Goal: Task Accomplishment & Management: Complete application form

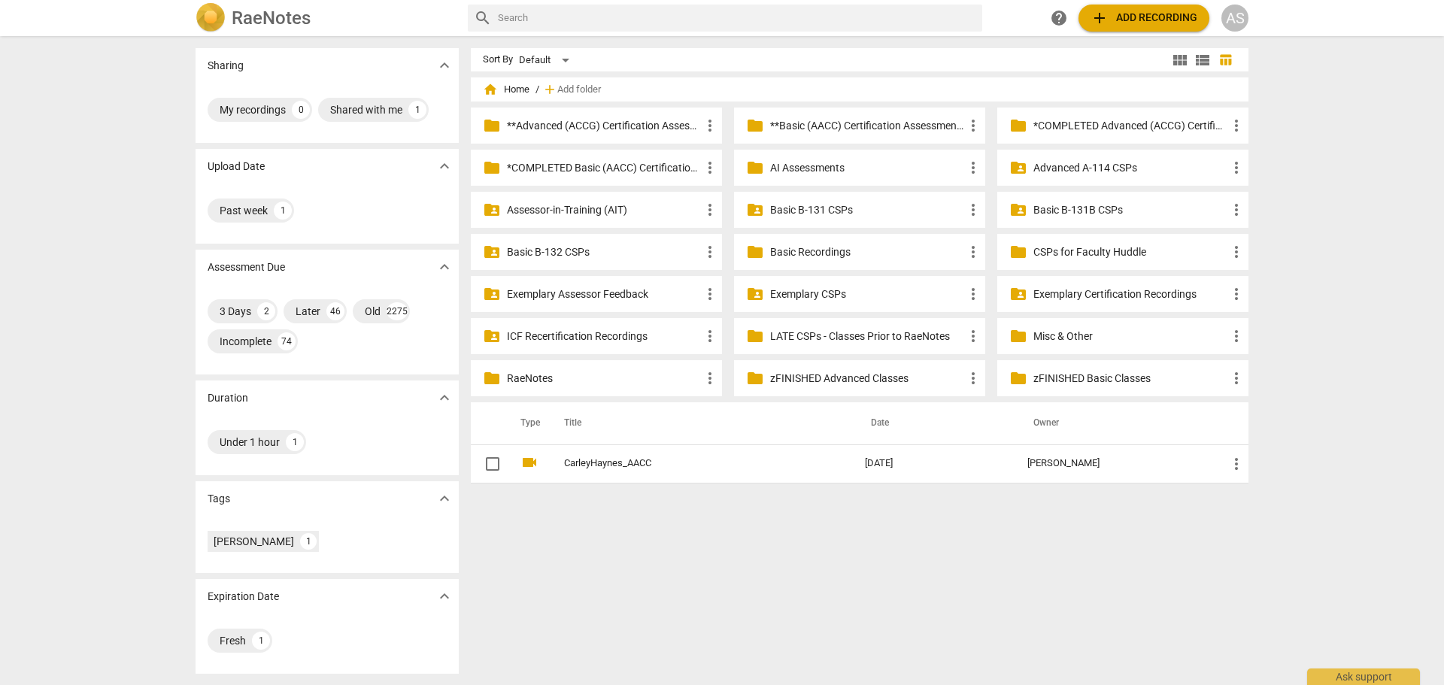
click at [1248, 466] on div "home Home / add Add folder folder **Advanced (ACCG) Certification Assessments m…" at bounding box center [866, 289] width 790 height 412
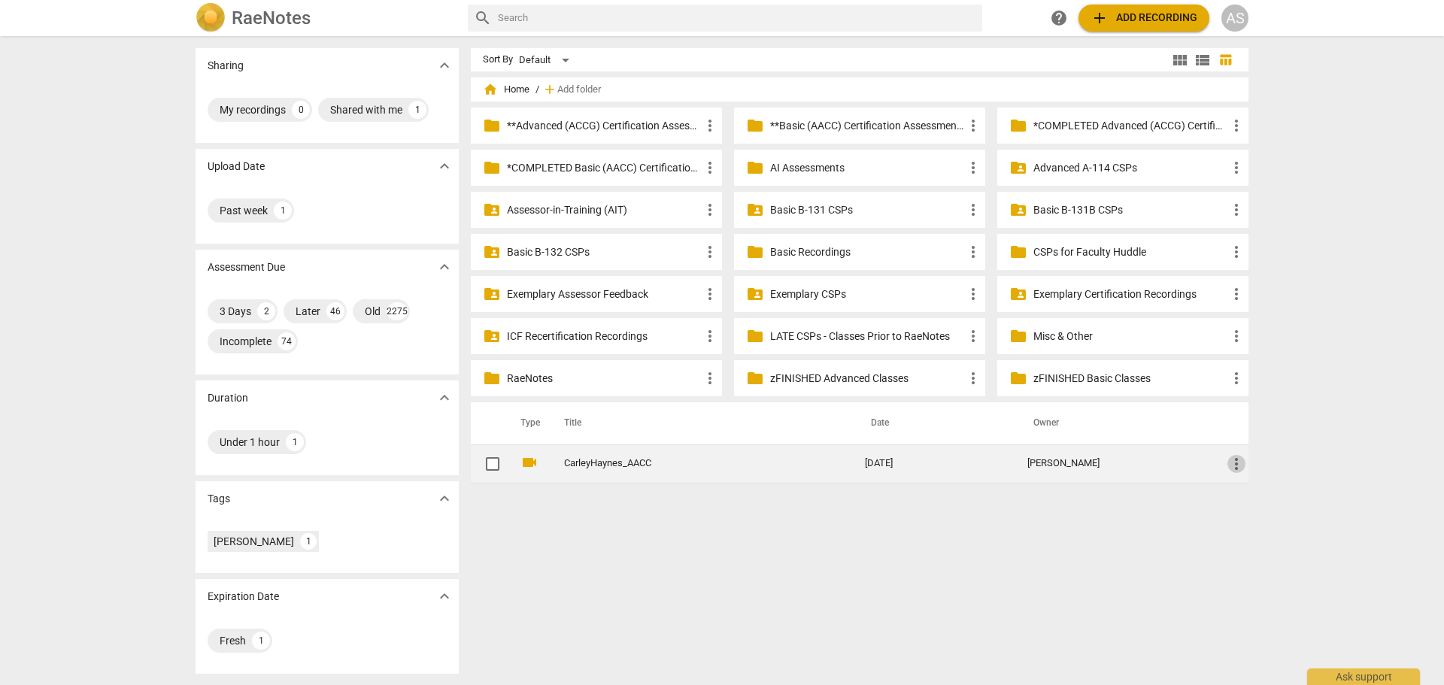
click at [1241, 466] on span "more_vert" at bounding box center [1236, 464] width 18 height 18
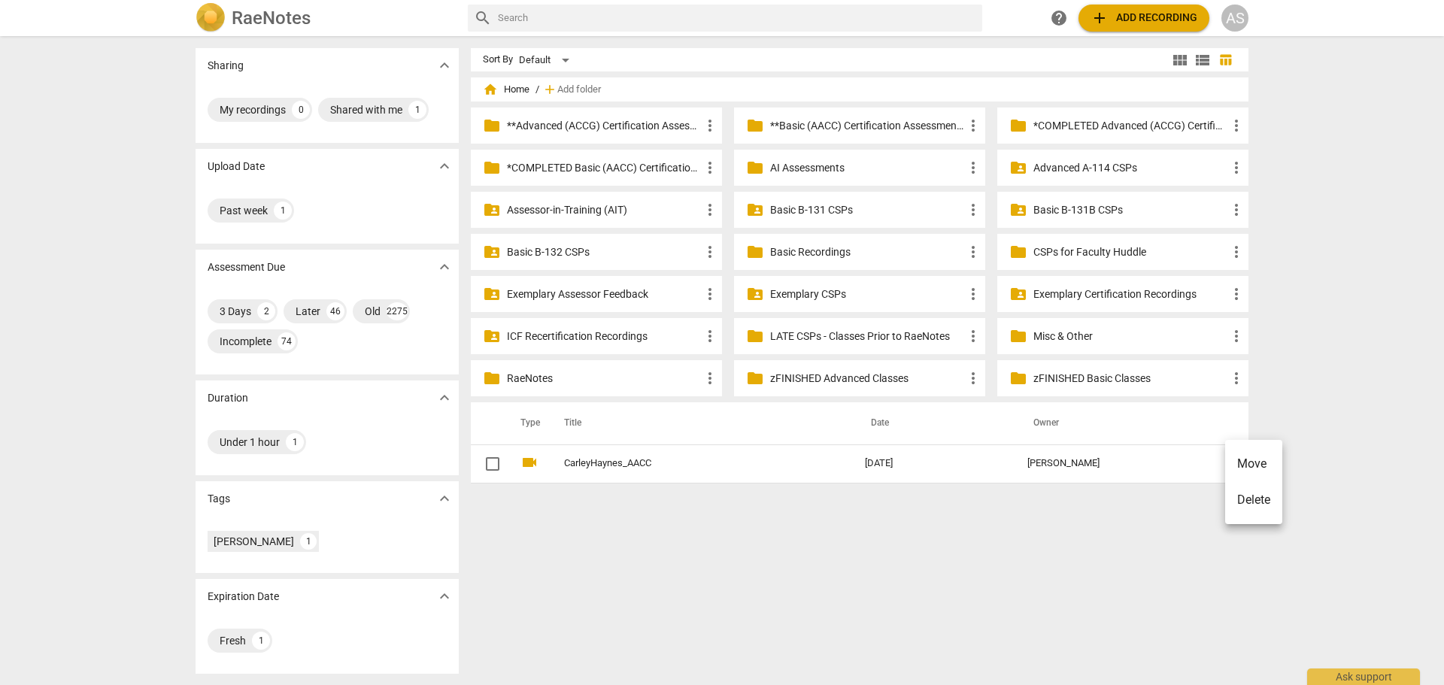
click at [1249, 460] on li "Move" at bounding box center [1253, 464] width 57 height 36
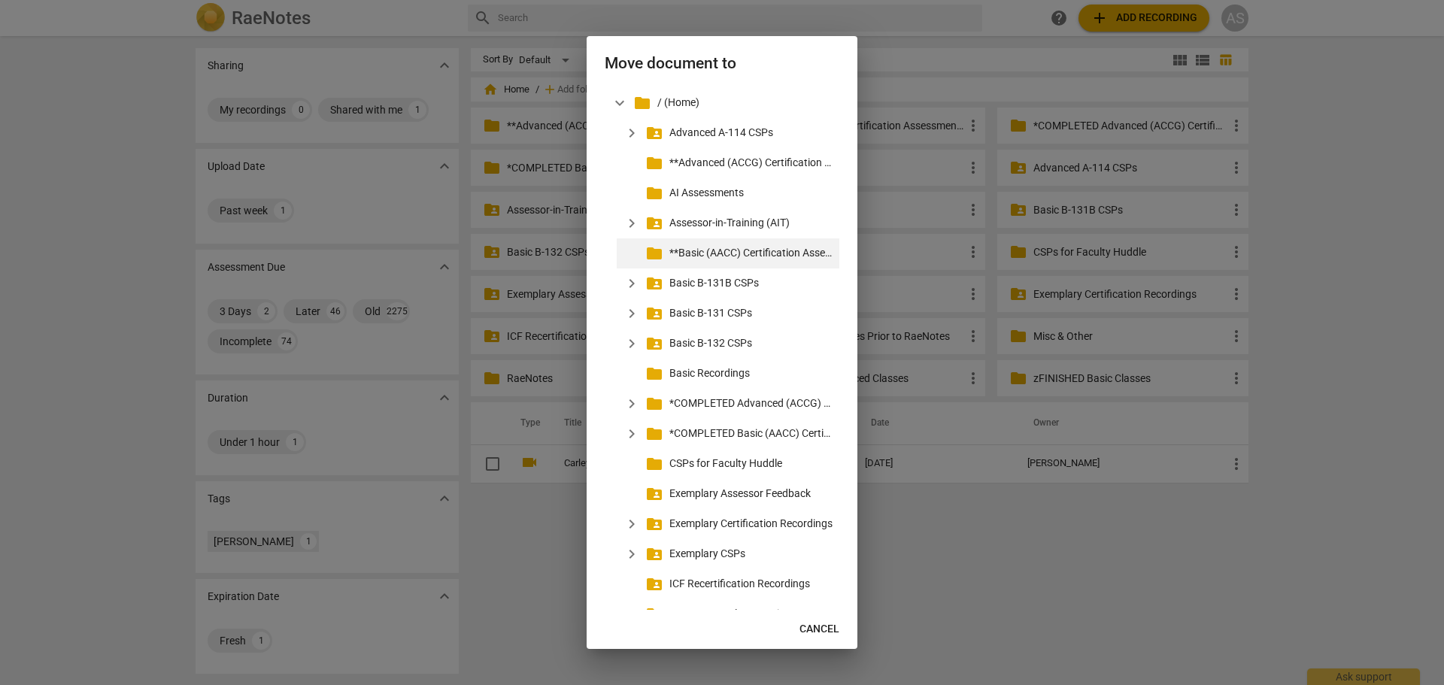
click at [740, 248] on p "**Basic (AACC) Certification Assessments" at bounding box center [751, 253] width 164 height 16
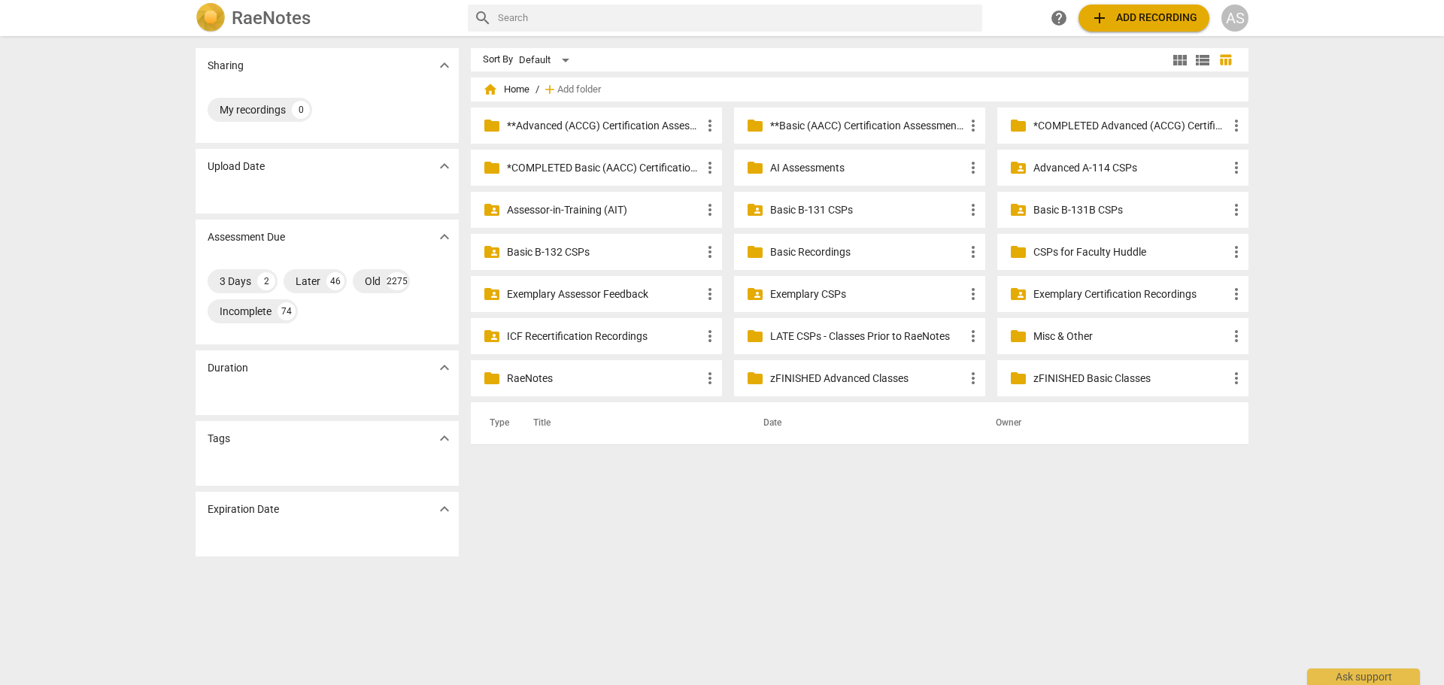
click at [868, 122] on p "**Basic (AACC) Certification Assessments" at bounding box center [867, 126] width 194 height 16
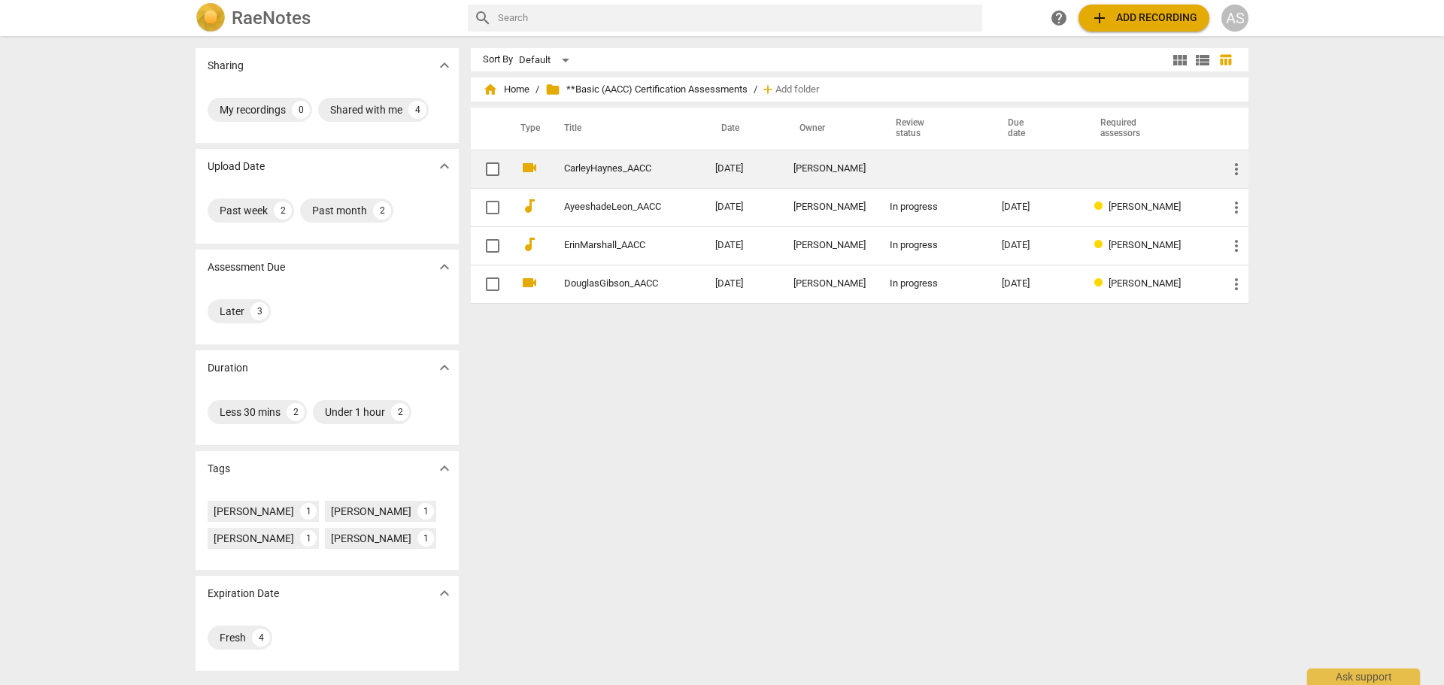
click at [875, 164] on td "[PERSON_NAME]" at bounding box center [829, 169] width 96 height 38
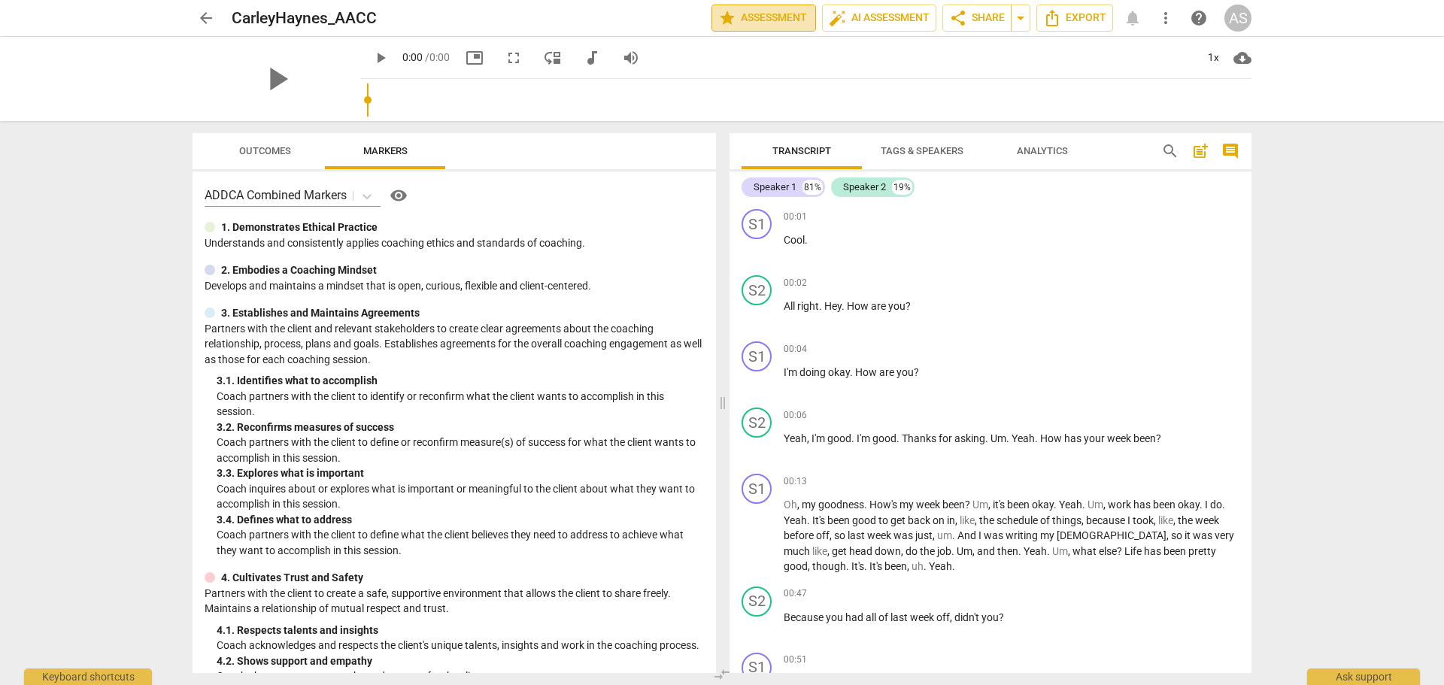
click at [778, 22] on span "star Assessment" at bounding box center [763, 18] width 91 height 18
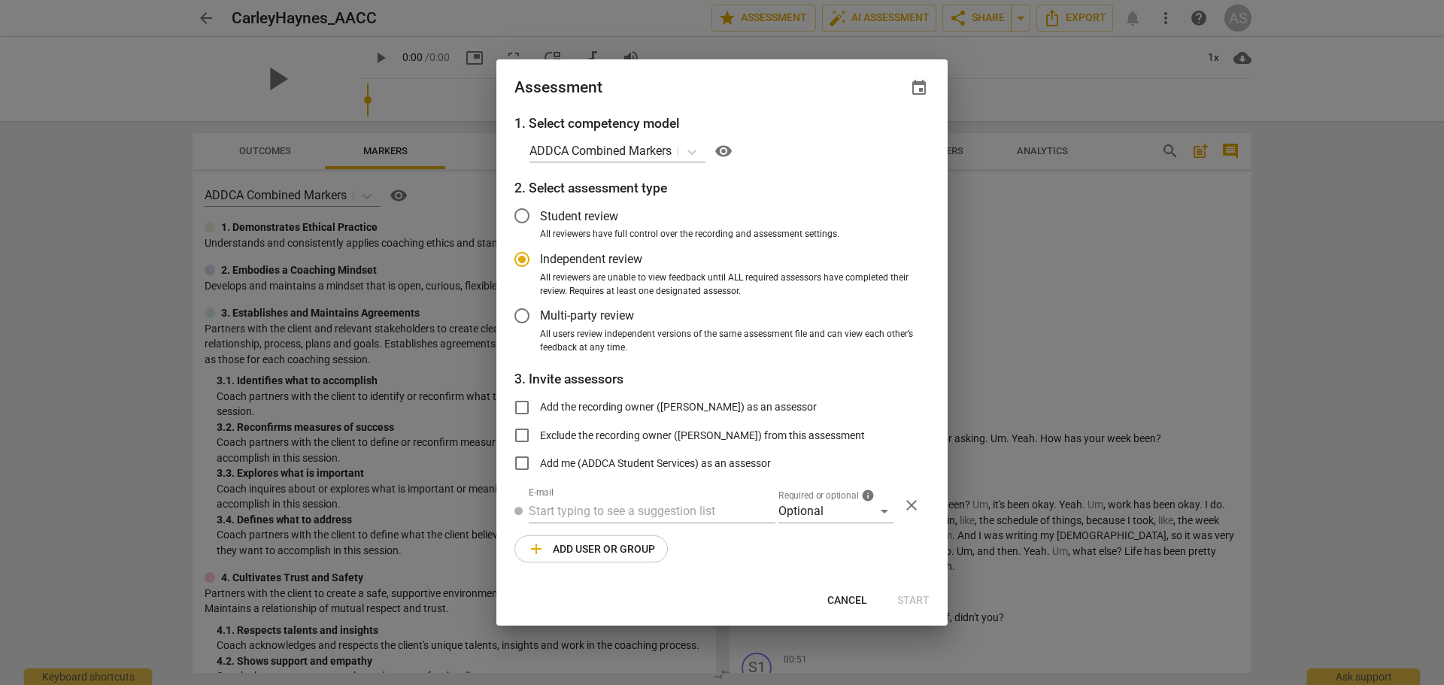
click at [919, 87] on span "event" at bounding box center [919, 88] width 18 height 18
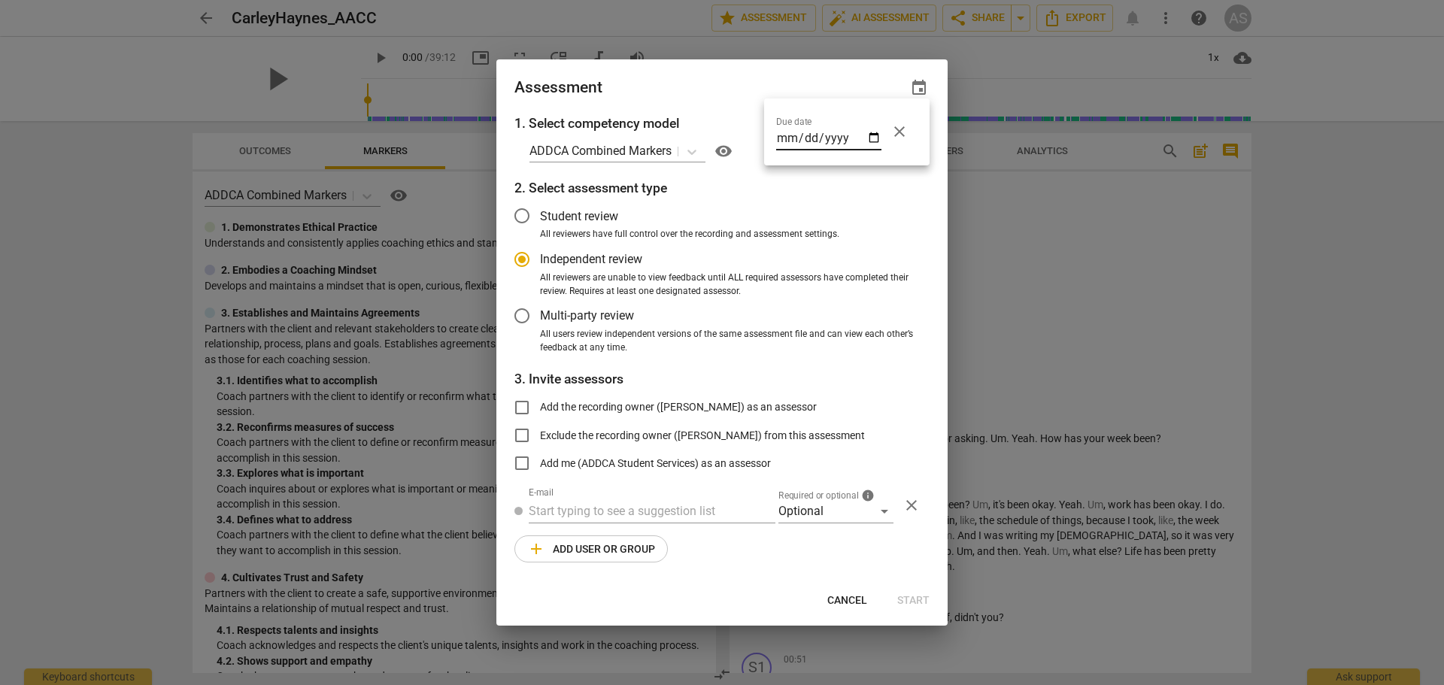
click at [875, 138] on input "date" at bounding box center [828, 140] width 105 height 22
radio input "false"
type input "2025-10-22"
click at [872, 133] on input "2025-10-22" at bounding box center [828, 140] width 105 height 22
click at [873, 138] on input "2025-10-22" at bounding box center [828, 140] width 105 height 22
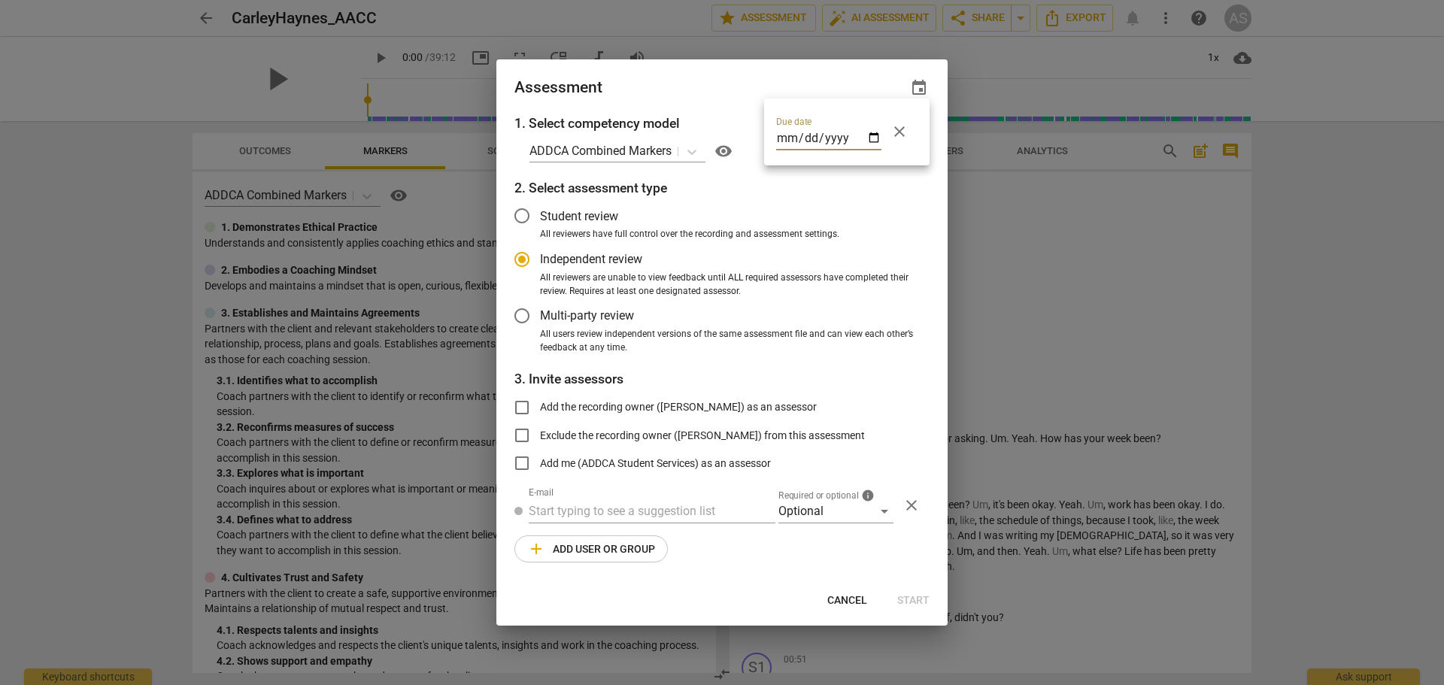
click at [739, 89] on div at bounding box center [722, 342] width 1444 height 685
click at [700, 496] on div at bounding box center [722, 342] width 1444 height 685
radio input "false"
click at [875, 139] on input "2025-10-21" at bounding box center [828, 140] width 105 height 22
type input "2025-10-22"
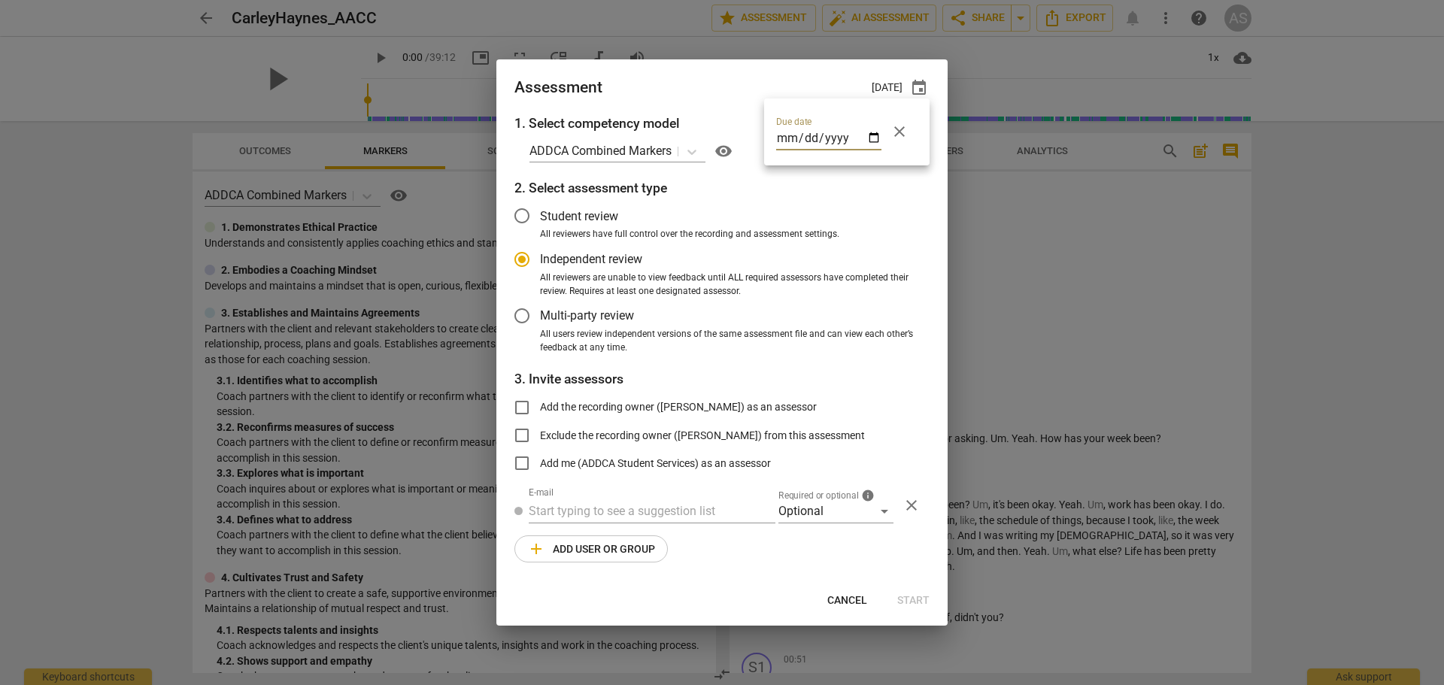
click at [815, 523] on div at bounding box center [722, 342] width 1444 height 685
click at [807, 509] on div "Optional" at bounding box center [835, 511] width 115 height 24
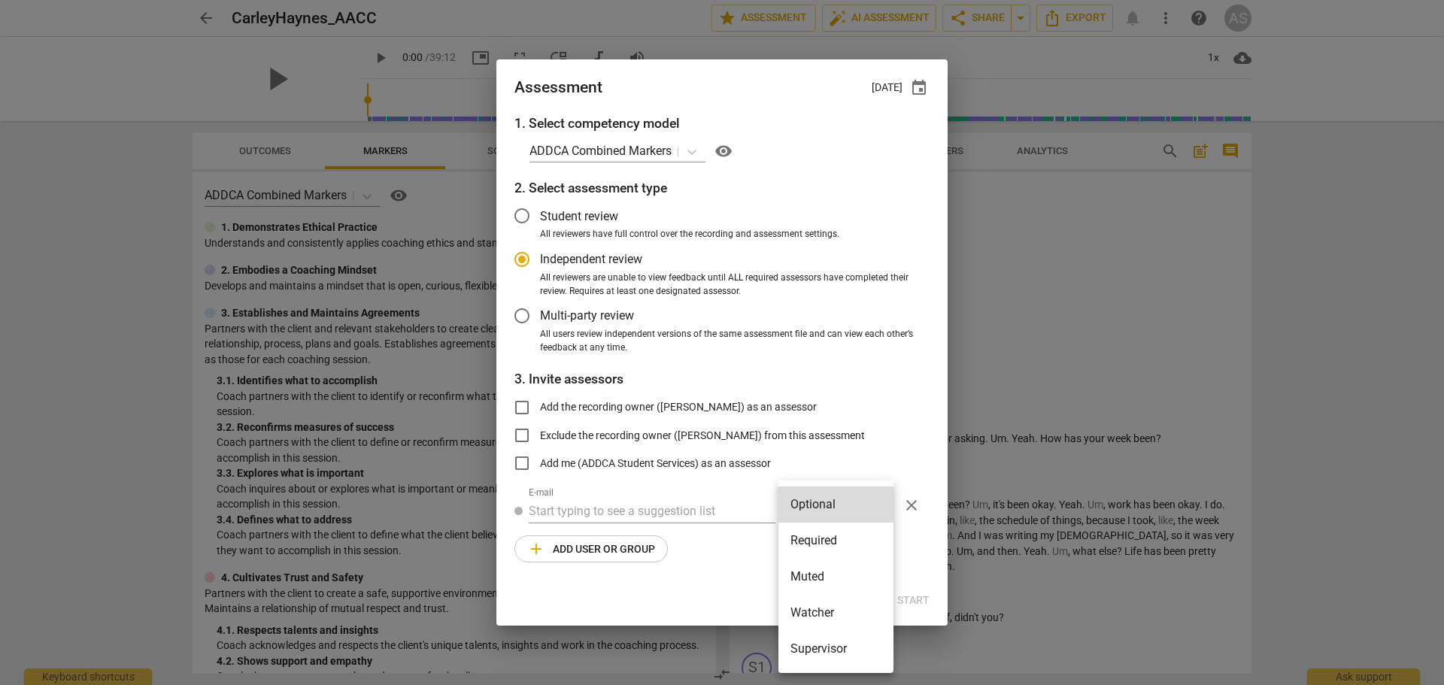
click at [814, 539] on li "Required" at bounding box center [835, 541] width 115 height 36
radio input "false"
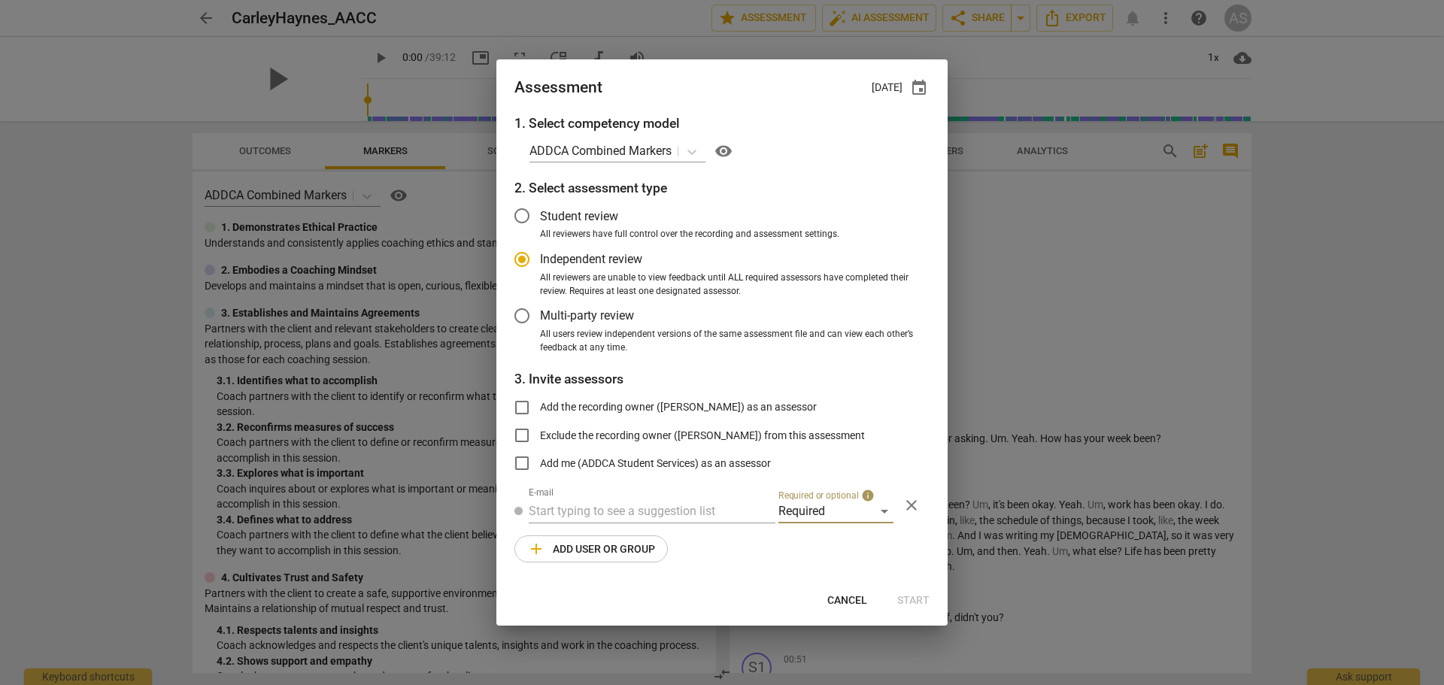
click at [705, 518] on input "text" at bounding box center [652, 511] width 247 height 24
type input "l"
type input "linda@ad"
click at [731, 537] on strong "dca.com>" at bounding box center [779, 541] width 96 height 14
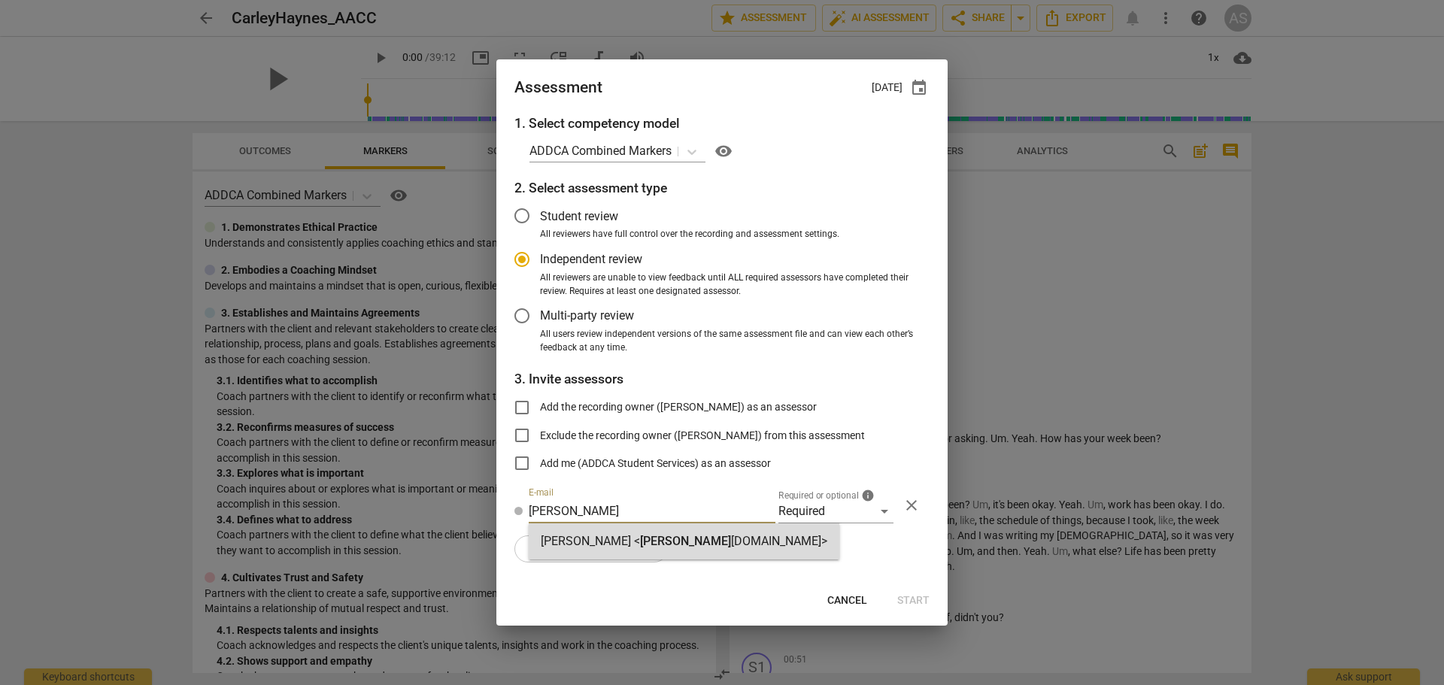
radio input "false"
type input "Linda King <linda@addca.com>"
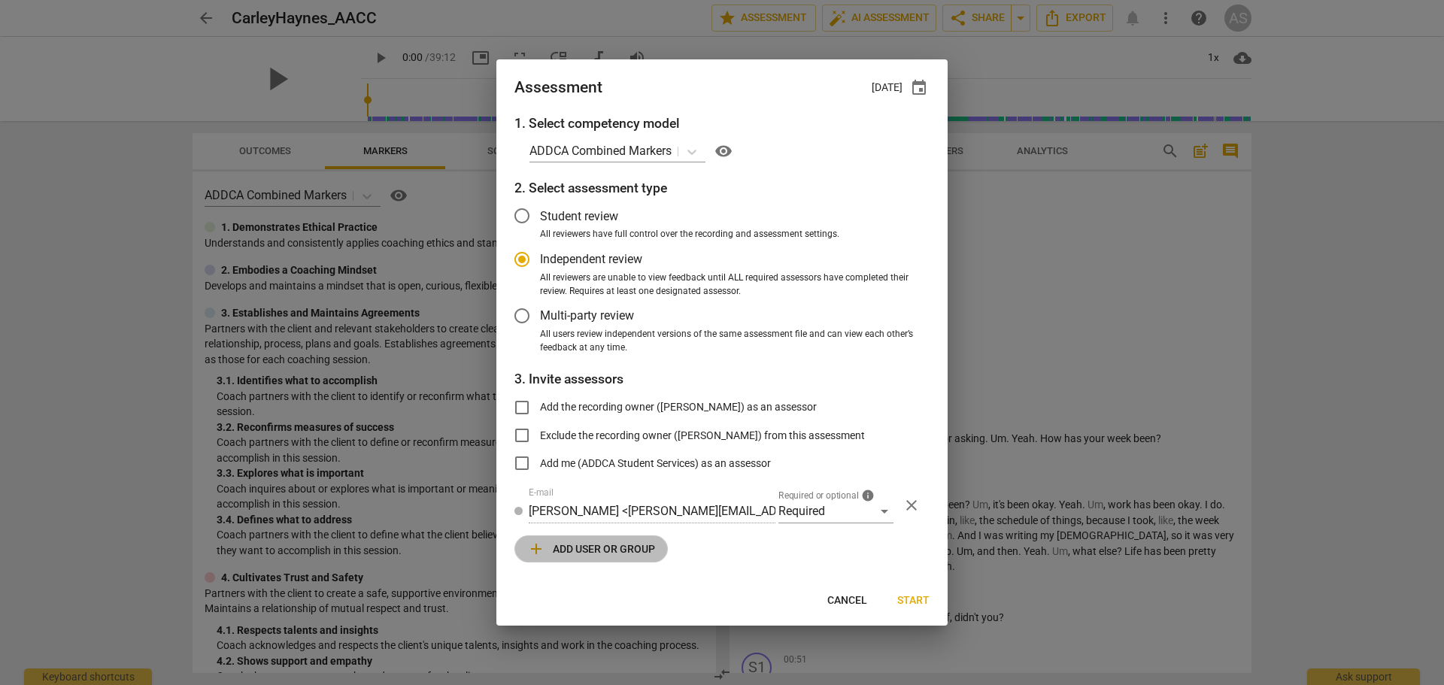
click at [630, 547] on span "add Add user or group" at bounding box center [591, 549] width 128 height 18
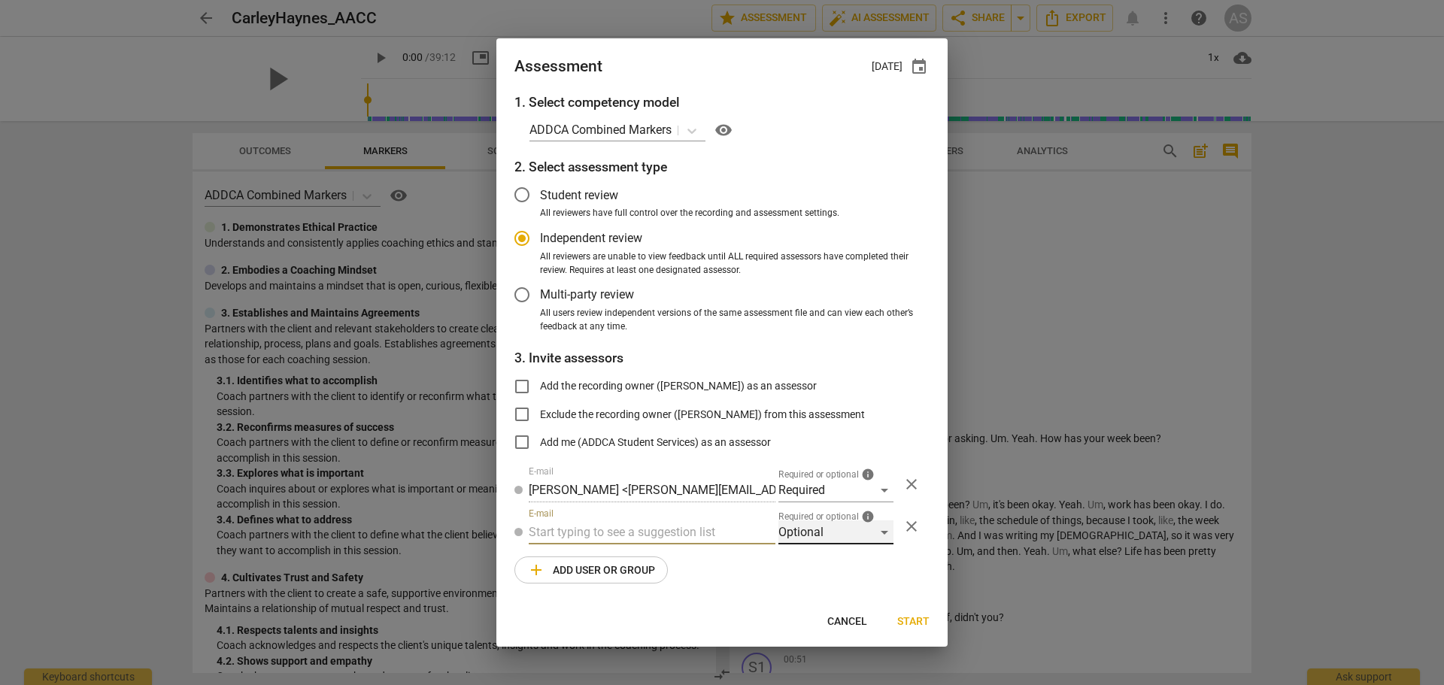
click at [810, 536] on div "Optional" at bounding box center [835, 532] width 115 height 24
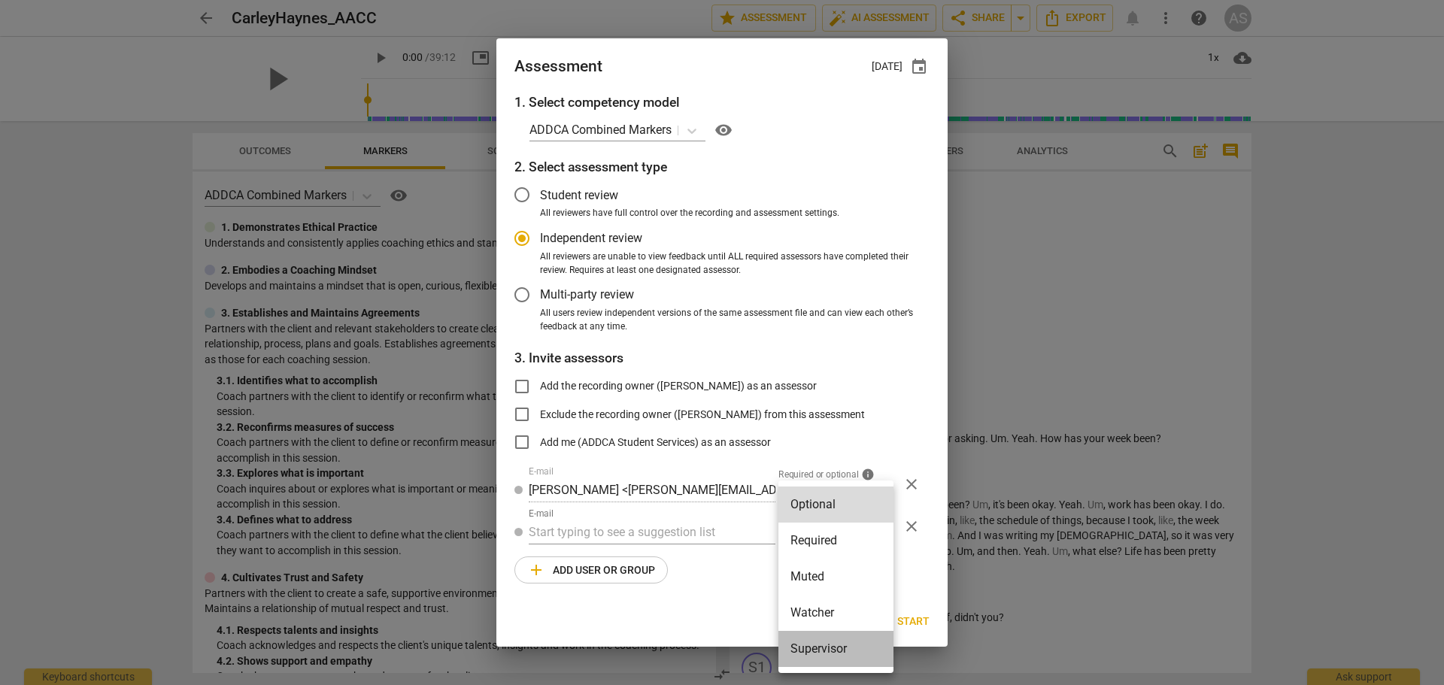
click at [824, 649] on li "Supervisor" at bounding box center [835, 649] width 115 height 36
radio input "false"
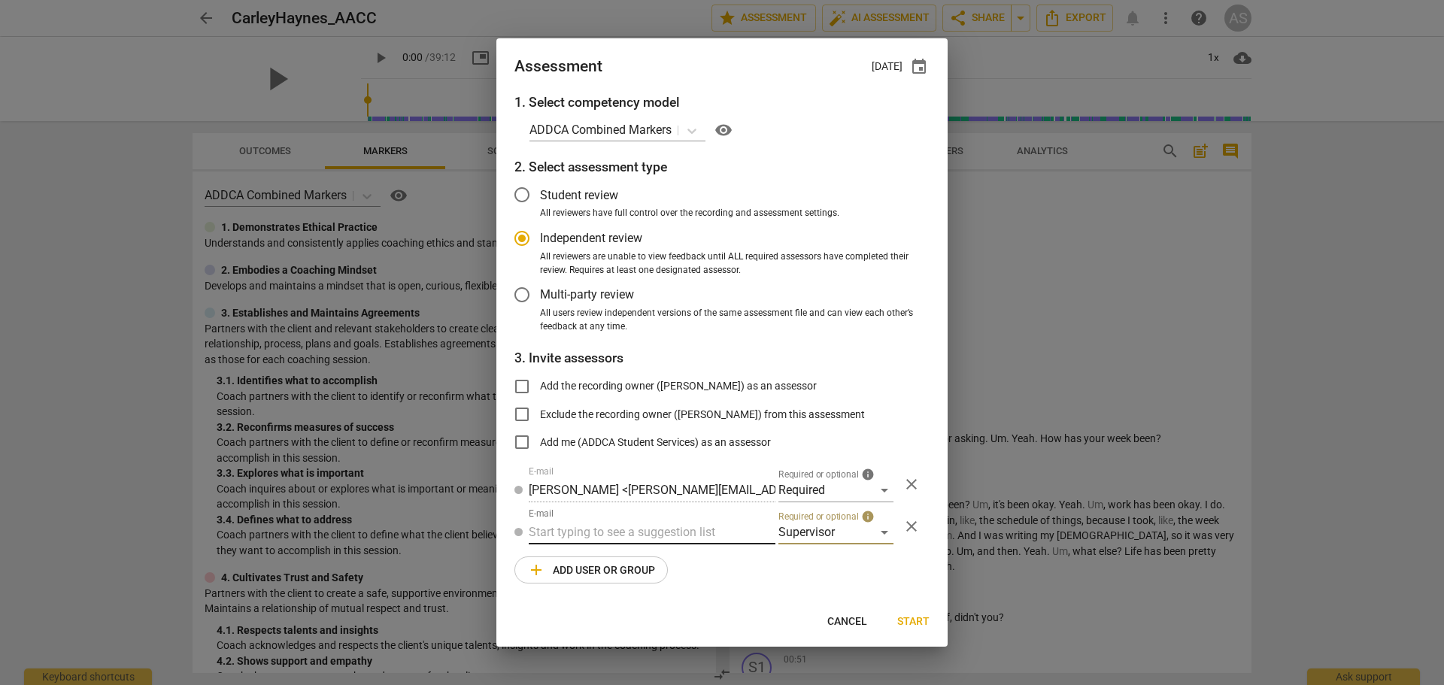
click at [674, 543] on input "text" at bounding box center [652, 532] width 247 height 24
type input "barbara@"
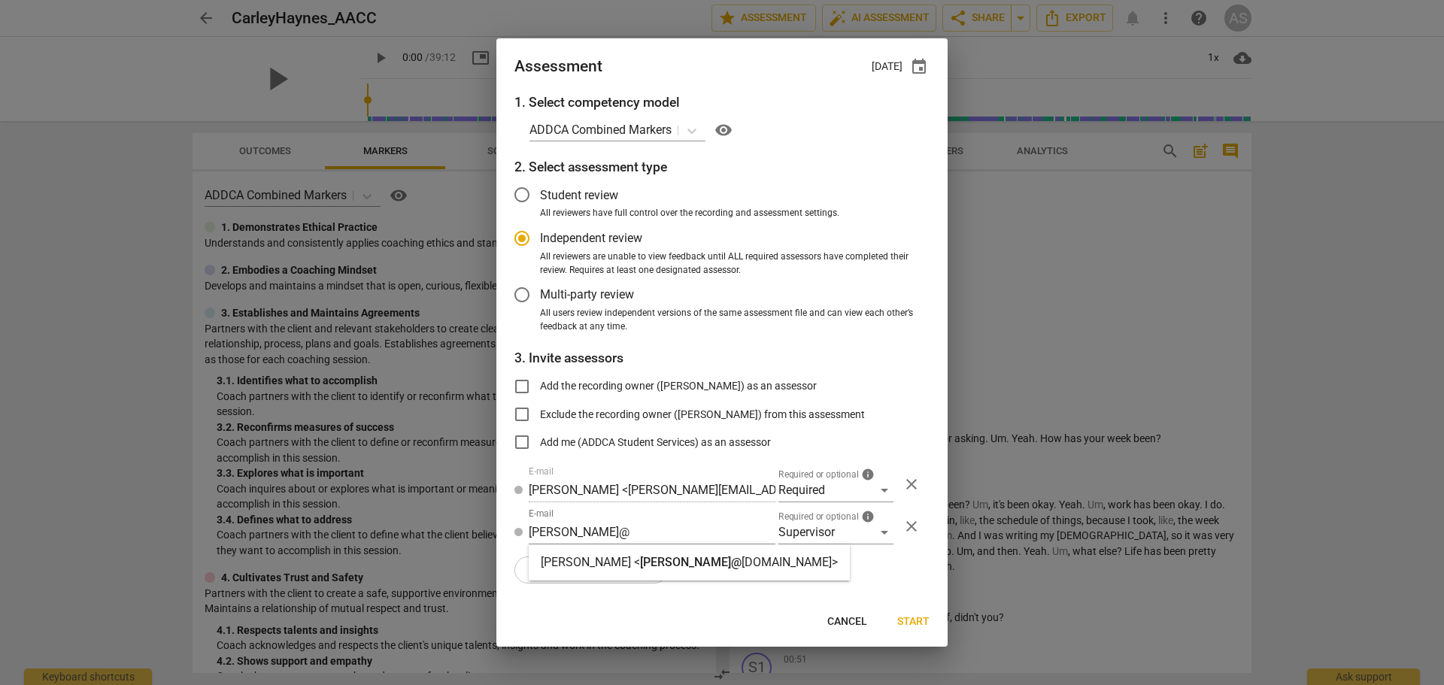
click at [669, 557] on span "barbara@" at bounding box center [691, 562] width 102 height 14
radio input "false"
type input "Barbara Luther <barbara@addca.com>"
click at [602, 564] on span "add Add user or group" at bounding box center [591, 570] width 128 height 18
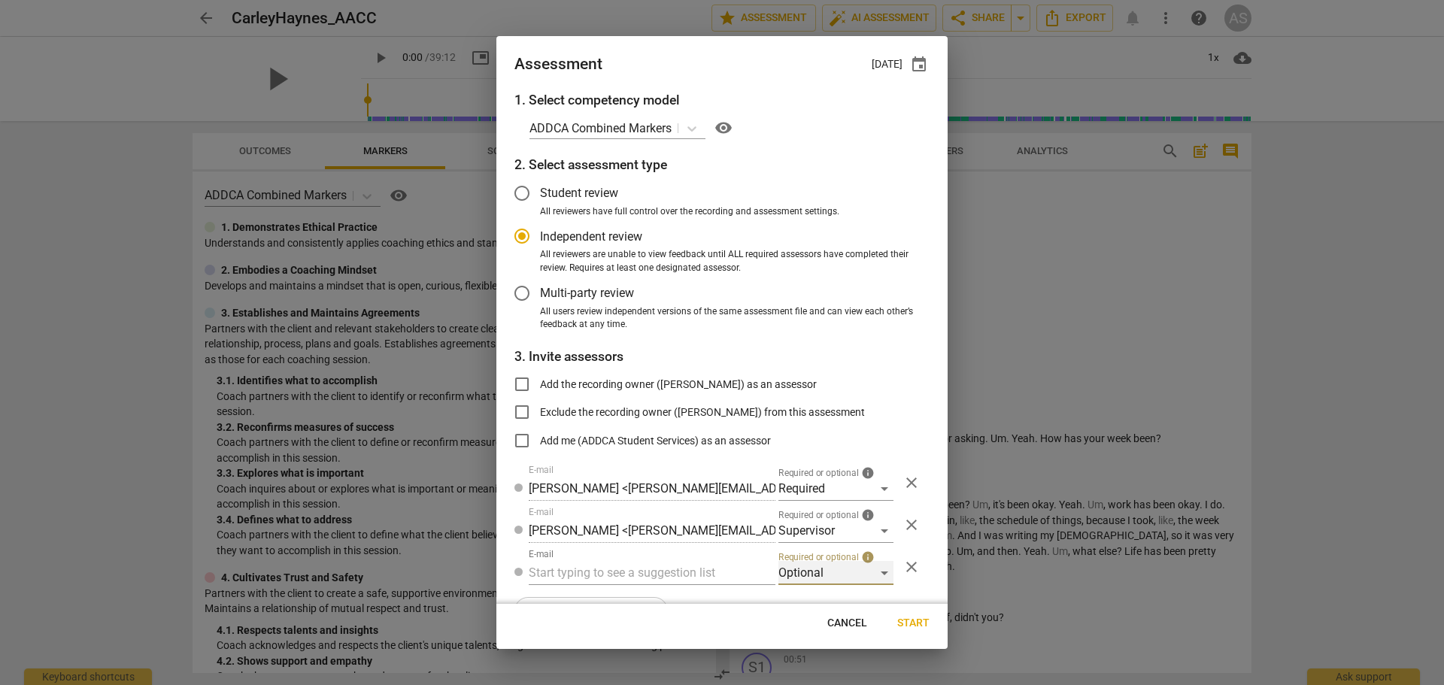
click at [824, 563] on div "Optional" at bounding box center [835, 573] width 115 height 24
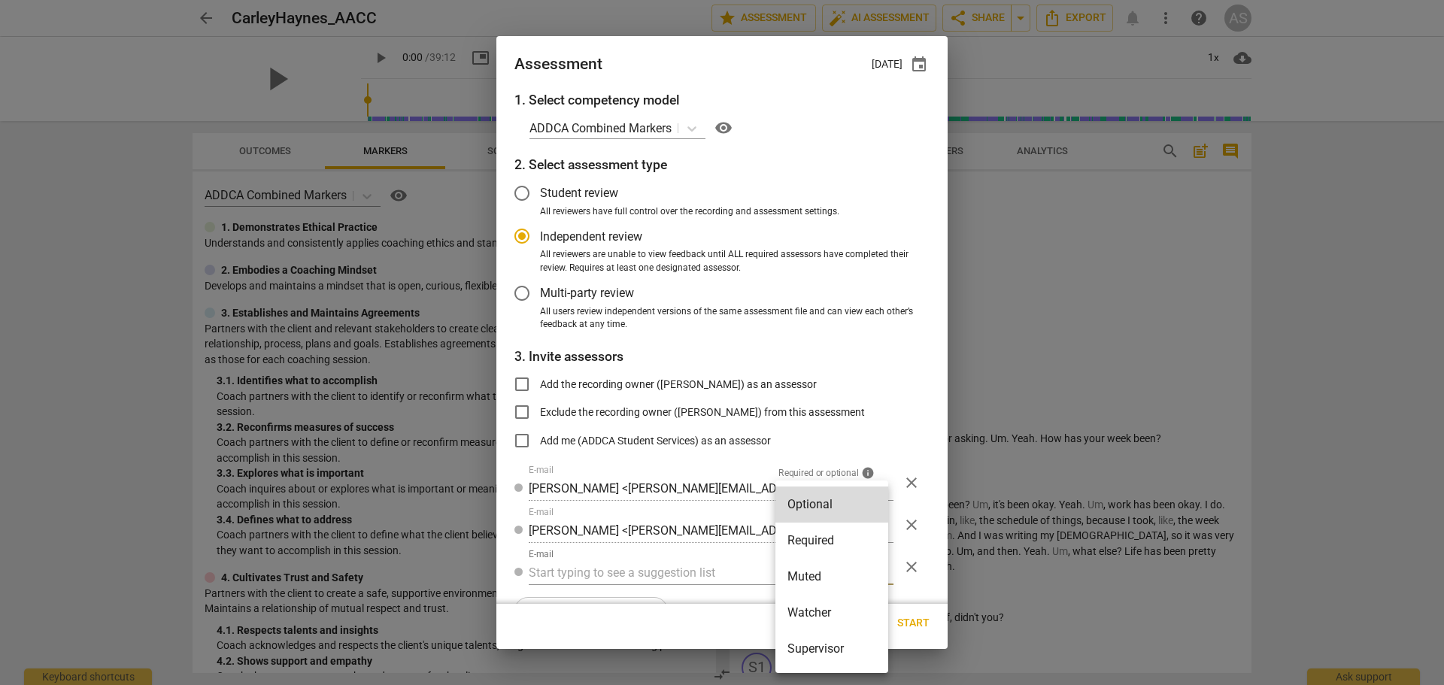
click at [820, 579] on li "Muted" at bounding box center [831, 577] width 113 height 36
radio input "false"
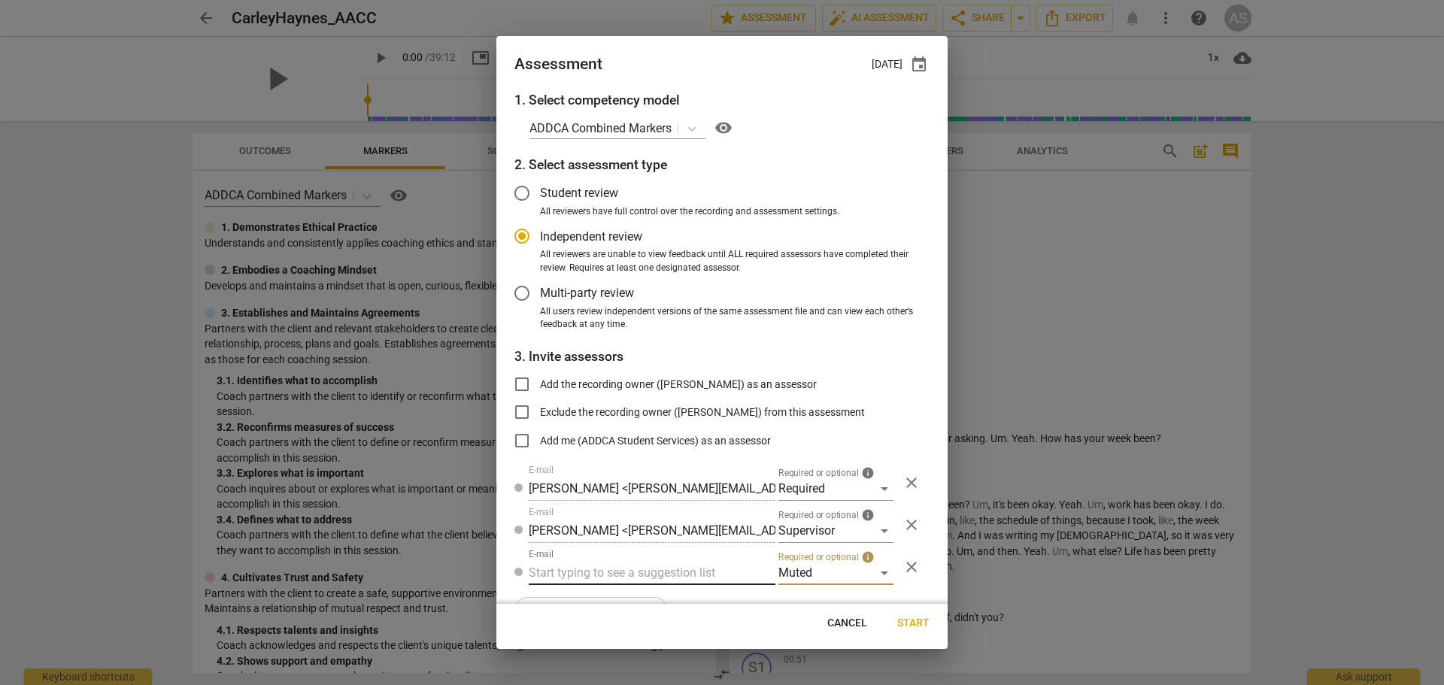
click at [655, 572] on input "text" at bounding box center [652, 573] width 247 height 24
type input "haynes"
click at [722, 602] on strong "<carleyjhaynes@gmail.com>" at bounding box center [823, 603] width 202 height 14
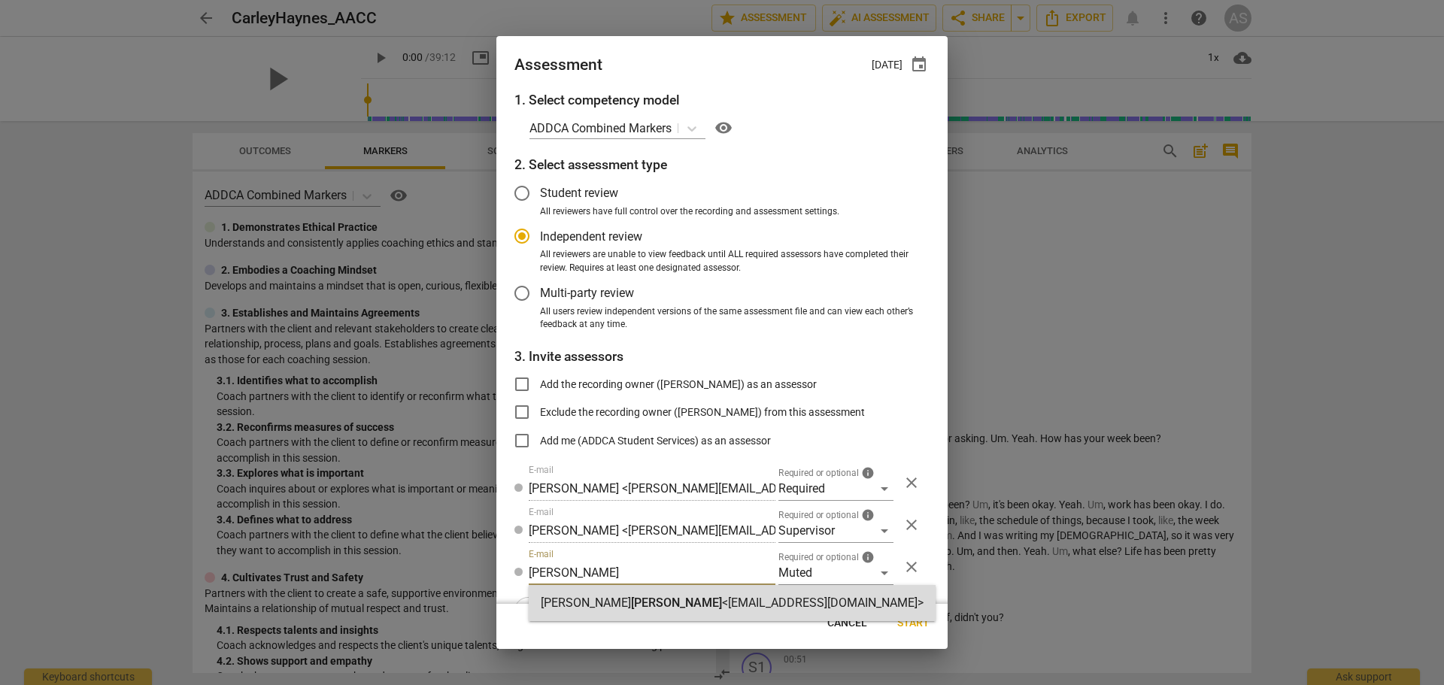
radio input "false"
type input "Carley Haynes <carleyjhaynes@gmail.com>"
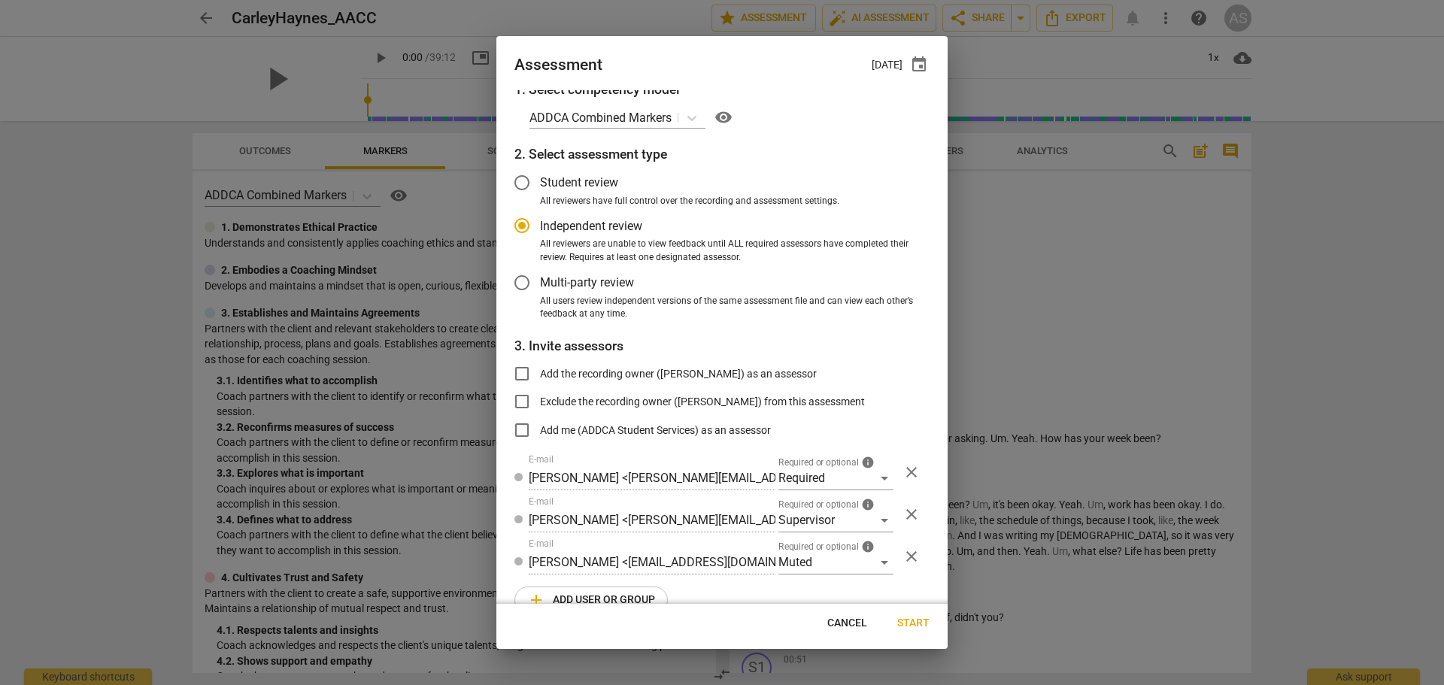
scroll to position [38, 0]
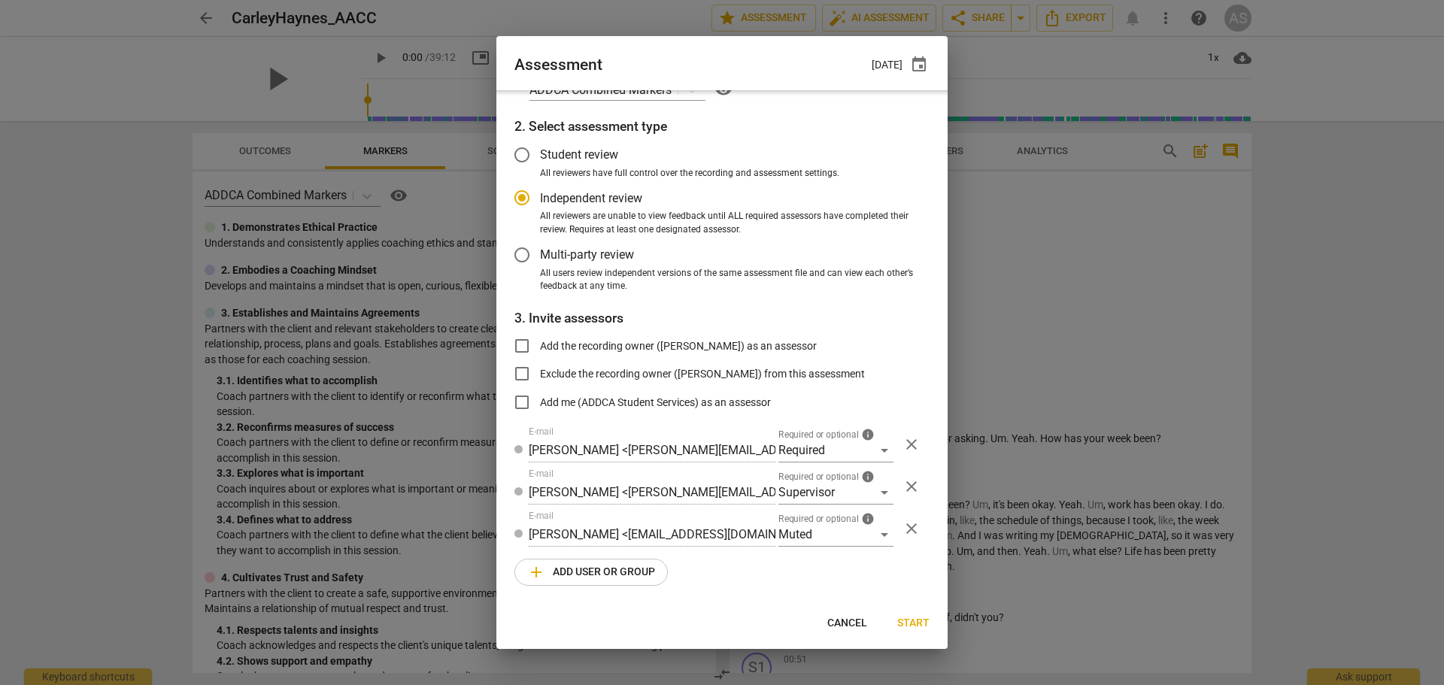
click at [613, 578] on span "add Add user or group" at bounding box center [591, 572] width 128 height 18
click at [821, 568] on div "Optional" at bounding box center [835, 577] width 115 height 24
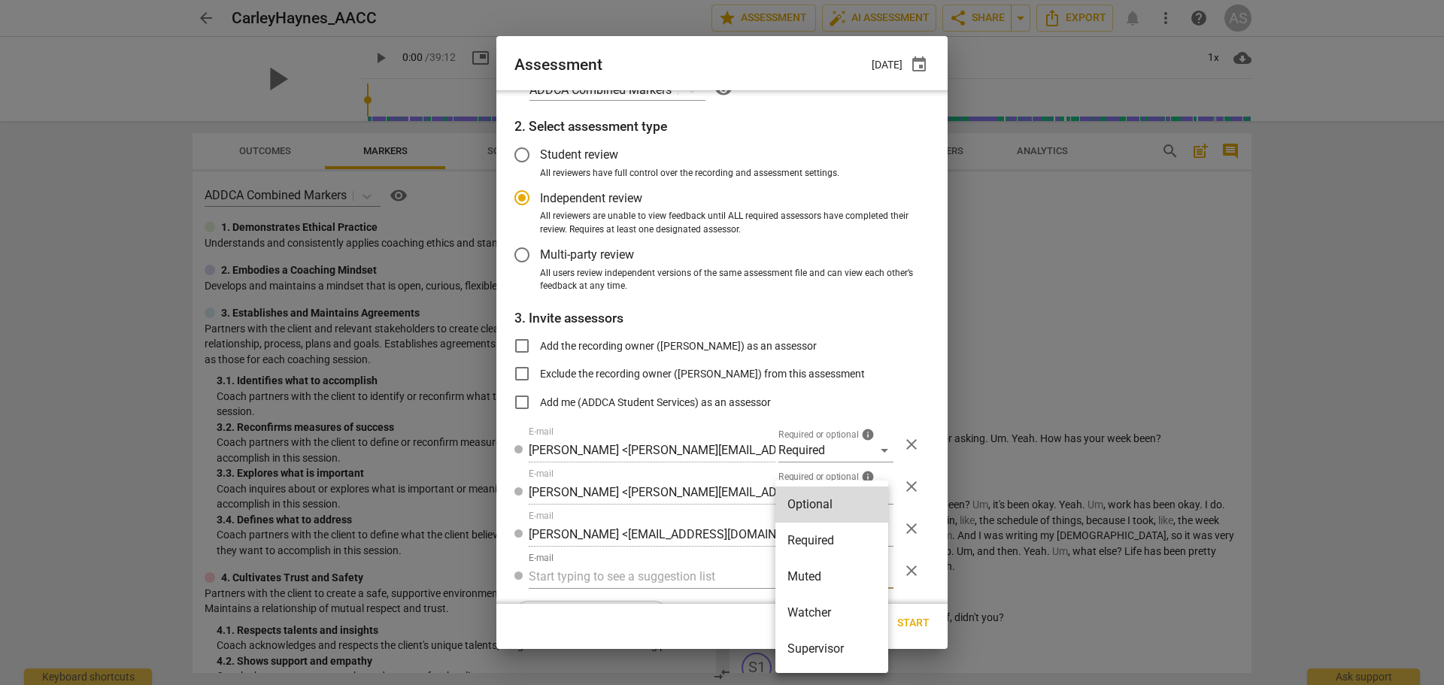
click at [824, 604] on li "Watcher" at bounding box center [831, 613] width 113 height 36
radio input "false"
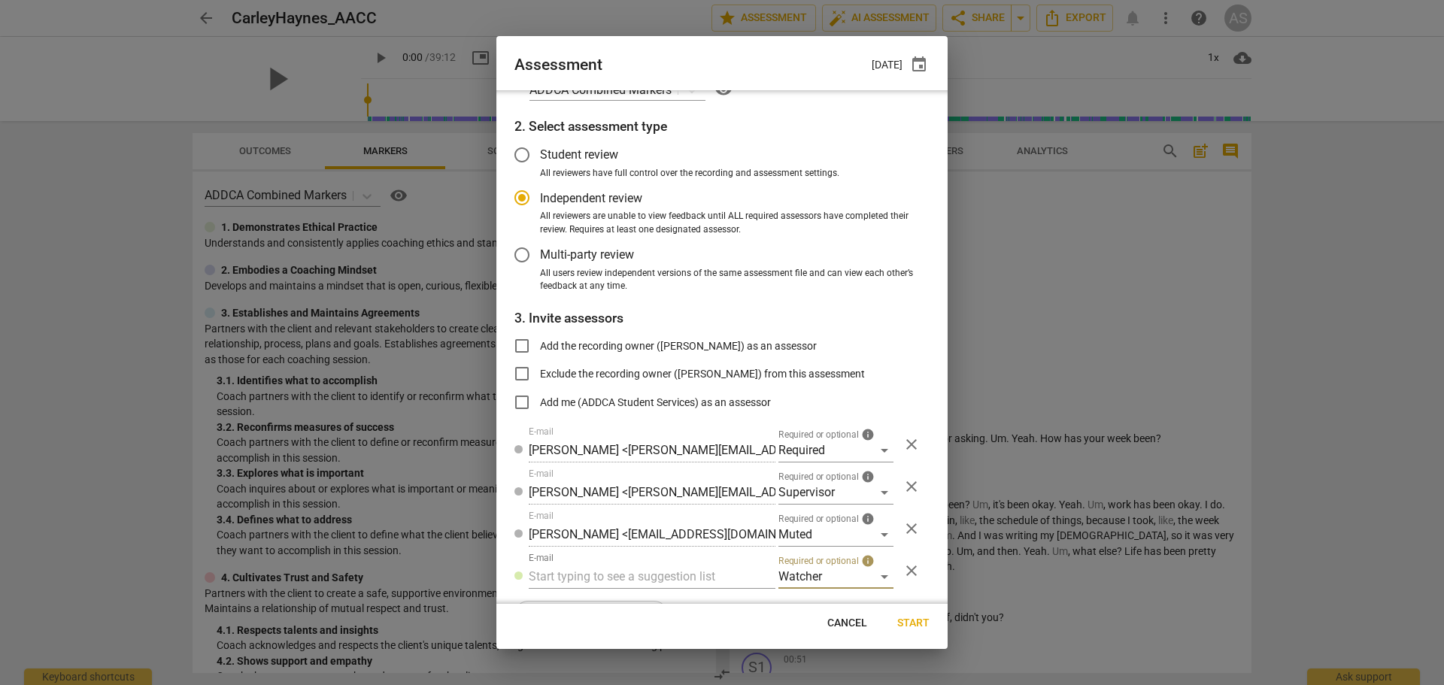
click at [702, 576] on input "text" at bounding box center [652, 577] width 247 height 24
type input "student@addca.com"
click at [914, 616] on span "Start" at bounding box center [913, 623] width 32 height 15
radio input "false"
type input "Carley Haynes <carleyjhaynes@gmail.com>"
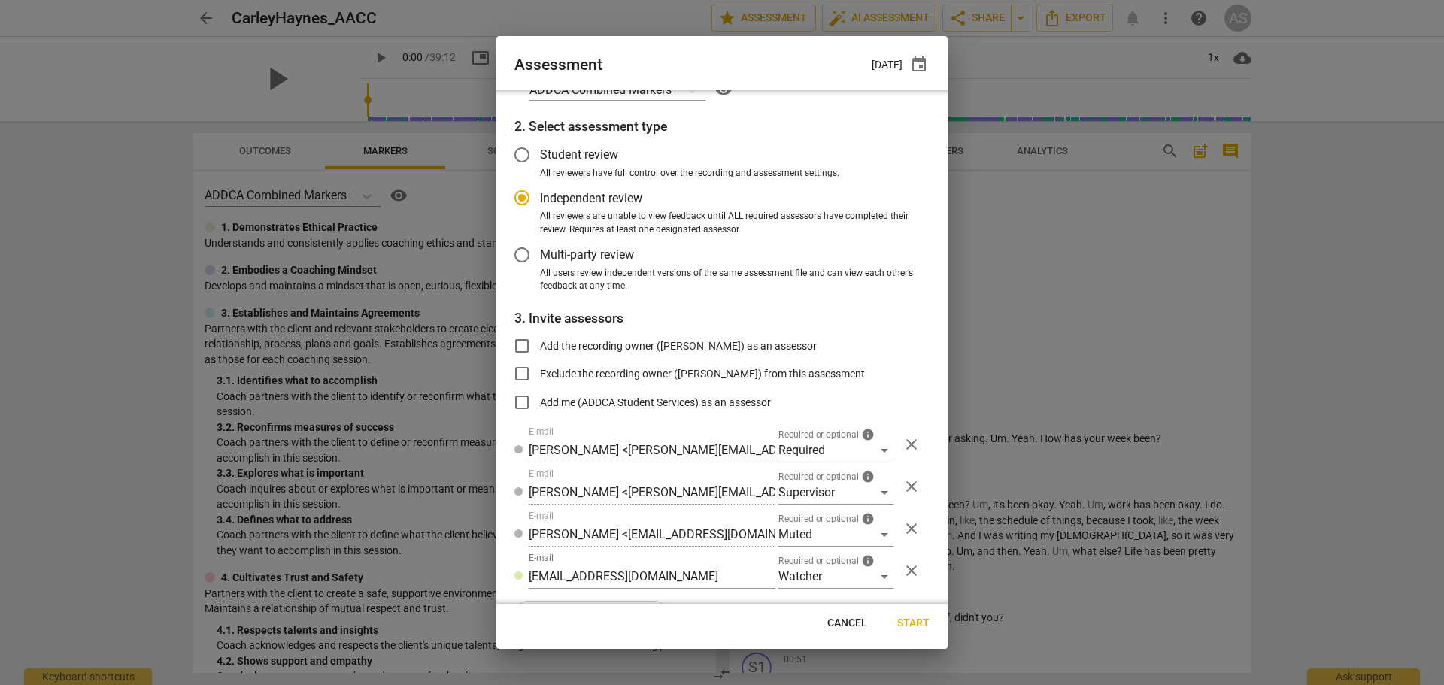
type input "Linda King <linda@addca.com>"
type input "ADDCA Student Services <student@addca.com>"
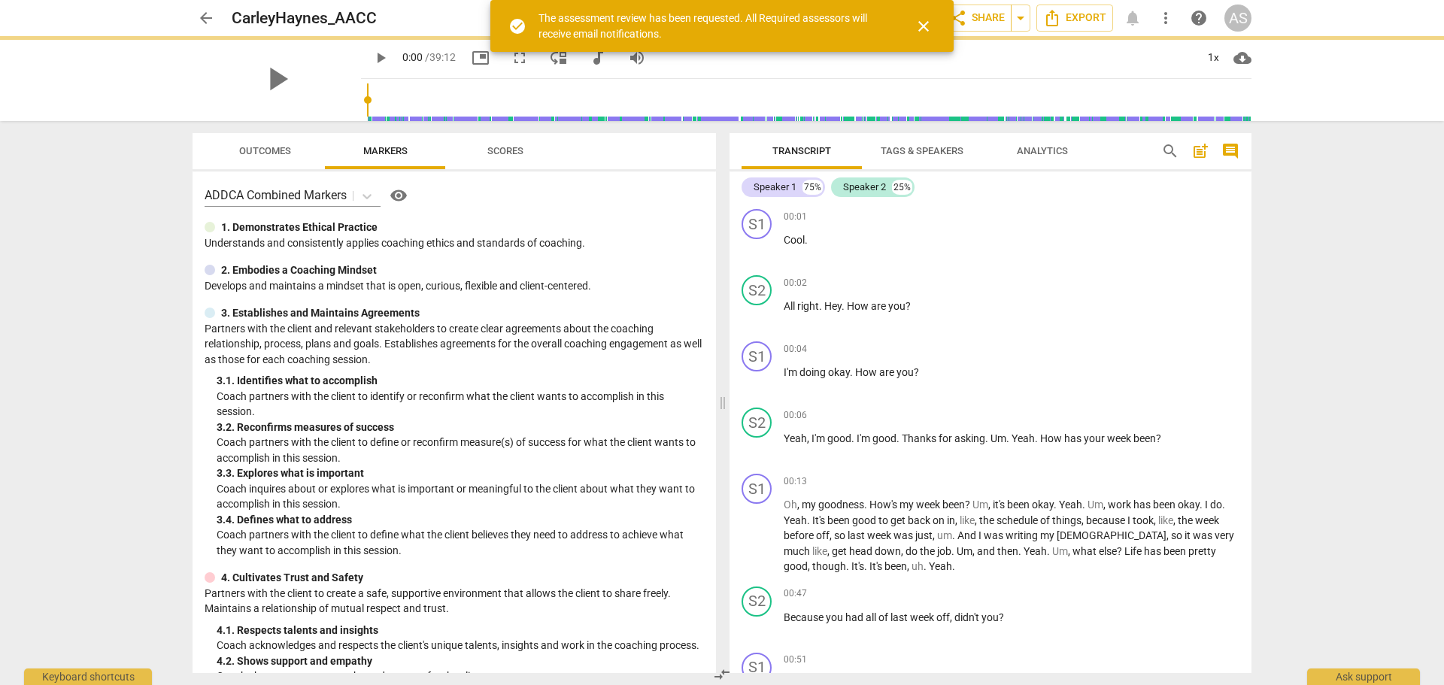
scroll to position [0, 0]
